Goal: Information Seeking & Learning: Find specific fact

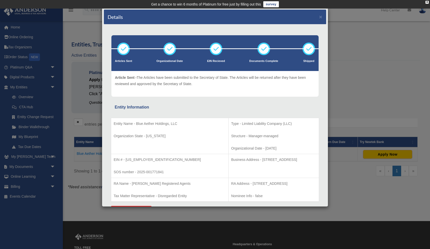
click at [58, 24] on div "Details × Articles Sent Organizational Date" at bounding box center [215, 124] width 430 height 249
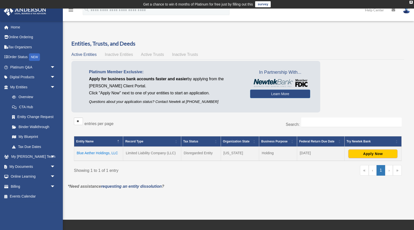
click at [102, 152] on td "Blue Aether Holdings, LLC" at bounding box center [98, 154] width 49 height 14
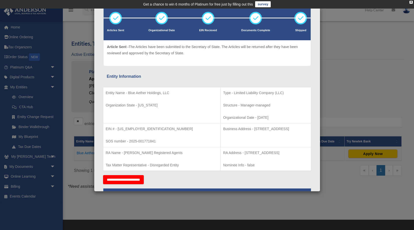
scroll to position [26, 0]
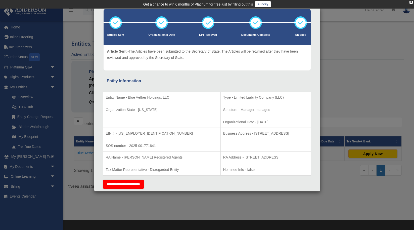
click at [74, 94] on div "Details × Articles Sent Organizational Date" at bounding box center [207, 115] width 414 height 230
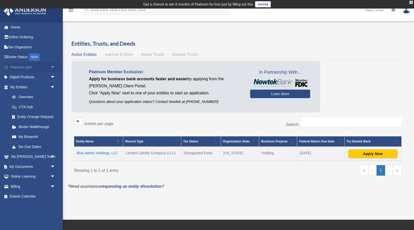
click at [53, 66] on span "arrow_drop_down" at bounding box center [55, 67] width 10 height 10
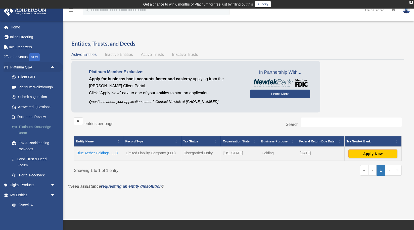
click at [38, 126] on link "Platinum Knowledge Room" at bounding box center [35, 130] width 56 height 16
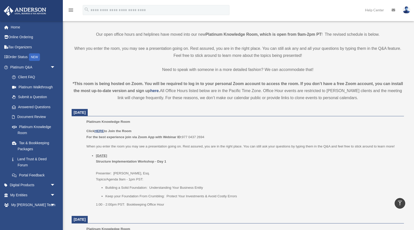
scroll to position [121, 0]
click at [100, 131] on u "HERE" at bounding box center [99, 131] width 9 height 4
click at [17, 27] on link "Home" at bounding box center [33, 27] width 59 height 10
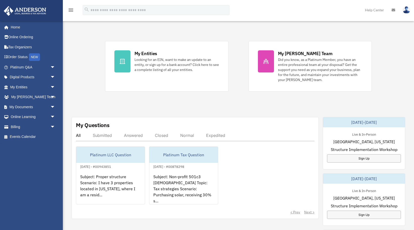
scroll to position [91, 0]
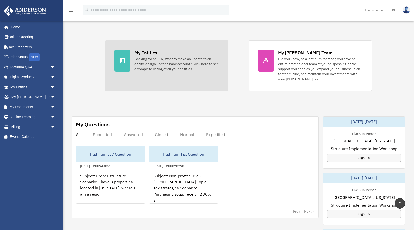
click at [165, 69] on div "Looking for an EIN, want to make an update to an entity, or sign up for a bank …" at bounding box center [177, 63] width 85 height 15
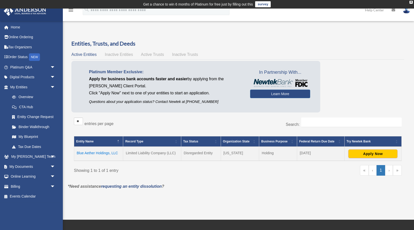
click at [104, 151] on td "Blue Aether Holdings, LLC" at bounding box center [98, 154] width 49 height 14
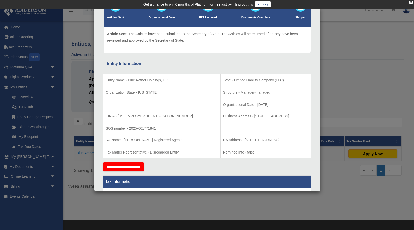
scroll to position [45, 0]
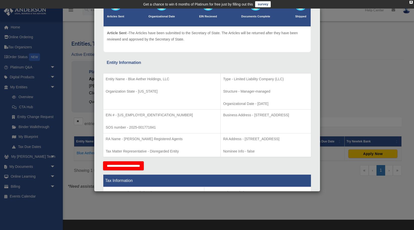
drag, startPoint x: 223, startPoint y: 114, endPoint x: 289, endPoint y: 113, distance: 65.9
click at [289, 113] on p "Business Address - 1718 Capitol Ave., Cheyenne, WY 82001" at bounding box center [265, 115] width 85 height 6
copy p "1718 Capitol Ave., Cheyenne, WY 82001"
drag, startPoint x: 128, startPoint y: 79, endPoint x: 170, endPoint y: 80, distance: 41.5
click at [170, 80] on p "Entity Name - Blue Aether Holdings, LLC" at bounding box center [162, 79] width 112 height 6
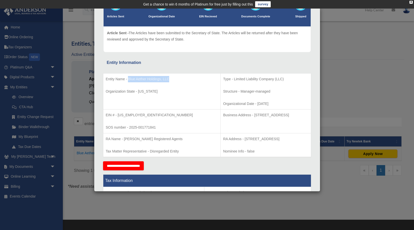
copy p "Blue Aether Holdings, LLC"
click at [66, 138] on div "Details × Articles Sent Organizational Date" at bounding box center [207, 115] width 414 height 230
